Goal: Find specific page/section

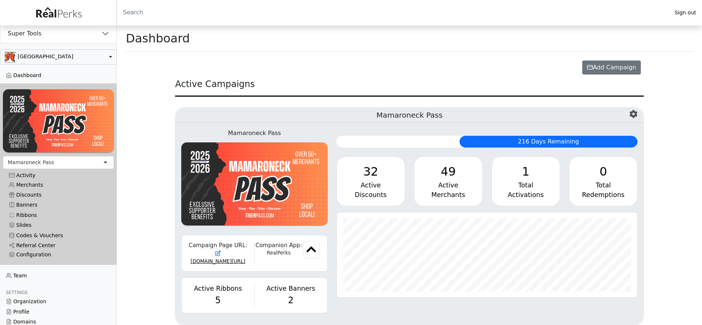
scroll to position [85, 301]
click at [49, 31] on button "Super Tools" at bounding box center [58, 33] width 116 height 19
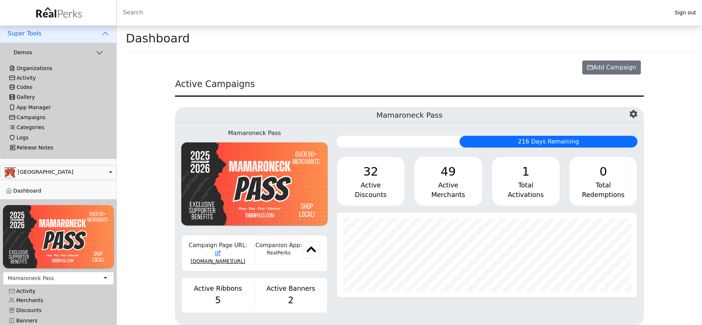
click at [34, 79] on div "Activity" at bounding box center [58, 78] width 98 height 6
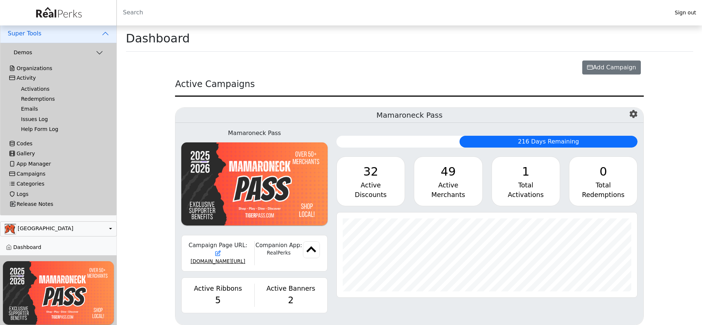
click at [34, 86] on link "Activations" at bounding box center [61, 89] width 93 height 10
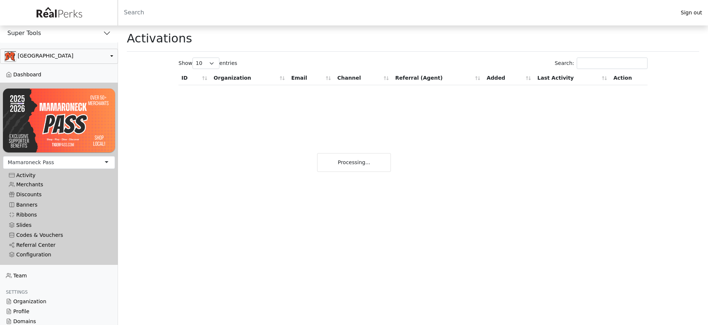
click at [45, 34] on button "Super Tools" at bounding box center [59, 33] width 118 height 19
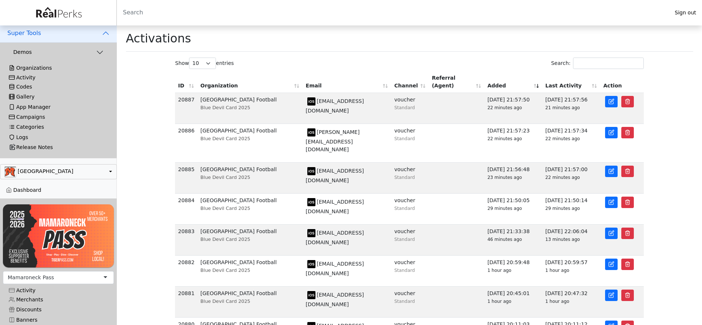
click at [30, 78] on div "Activity" at bounding box center [58, 77] width 99 height 6
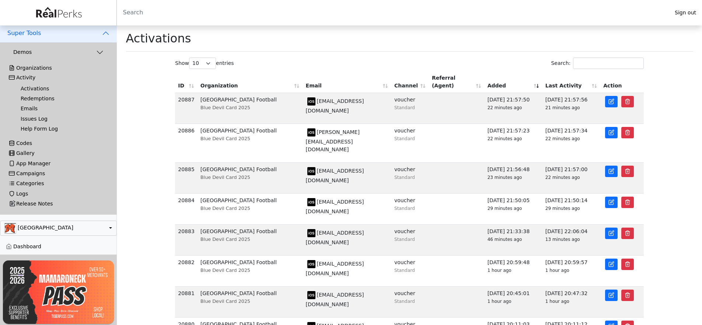
click at [37, 101] on link "Redemptions" at bounding box center [61, 99] width 93 height 10
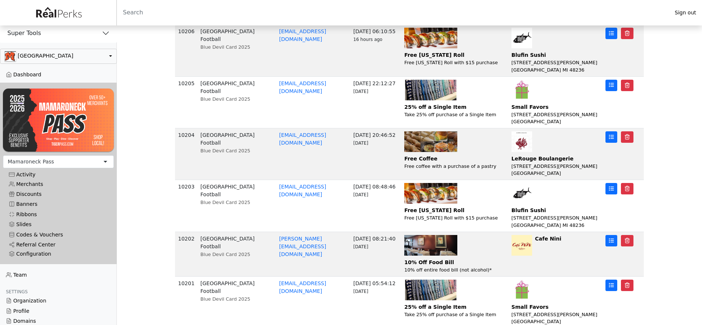
scroll to position [220, 0]
